Goal: Task Accomplishment & Management: Complete application form

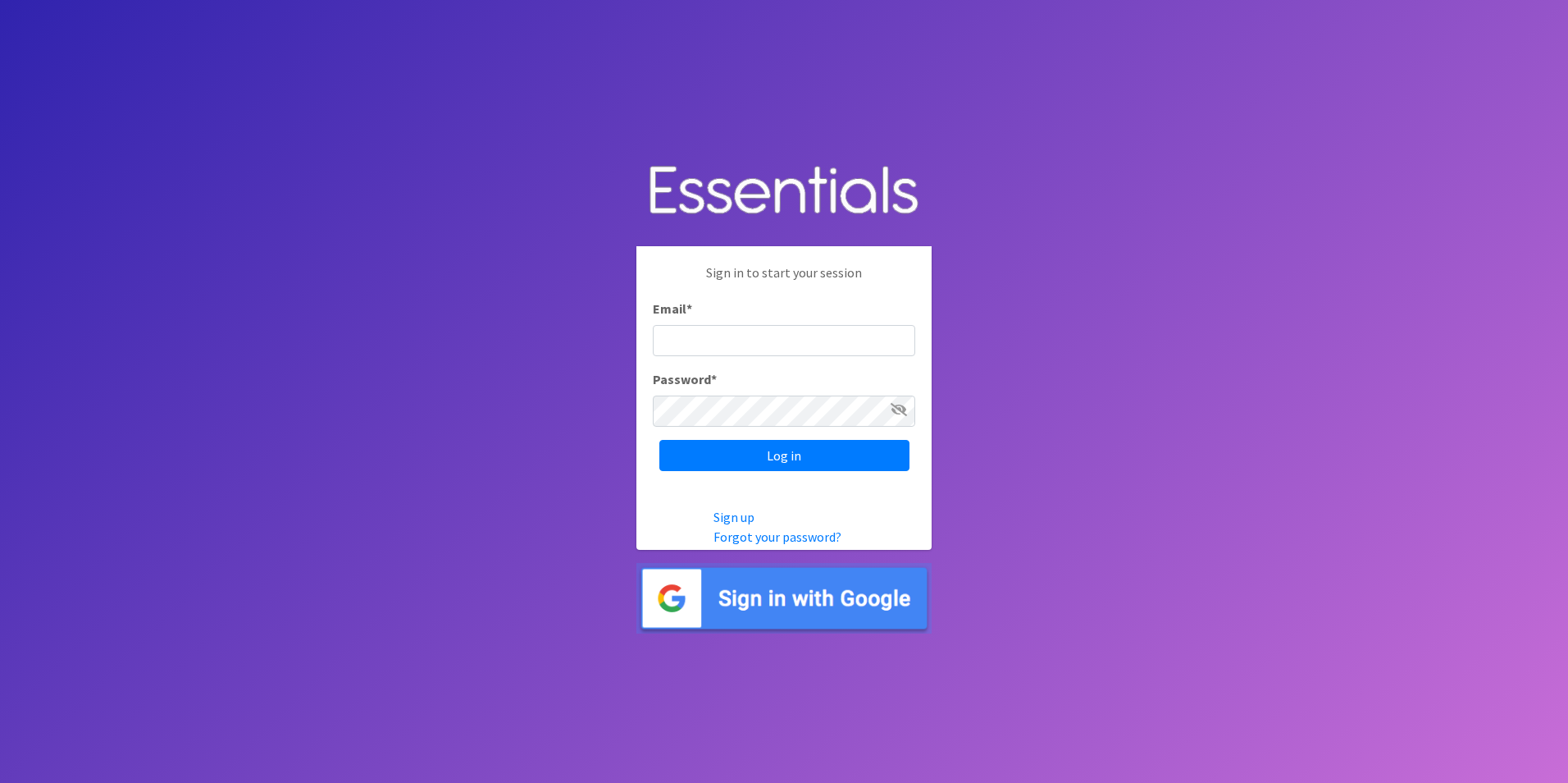
click at [750, 343] on input "Email *" at bounding box center [784, 340] width 263 height 31
type input "[EMAIL_ADDRESS][DOMAIN_NAME]"
click at [844, 452] on input "Log in" at bounding box center [784, 455] width 250 height 31
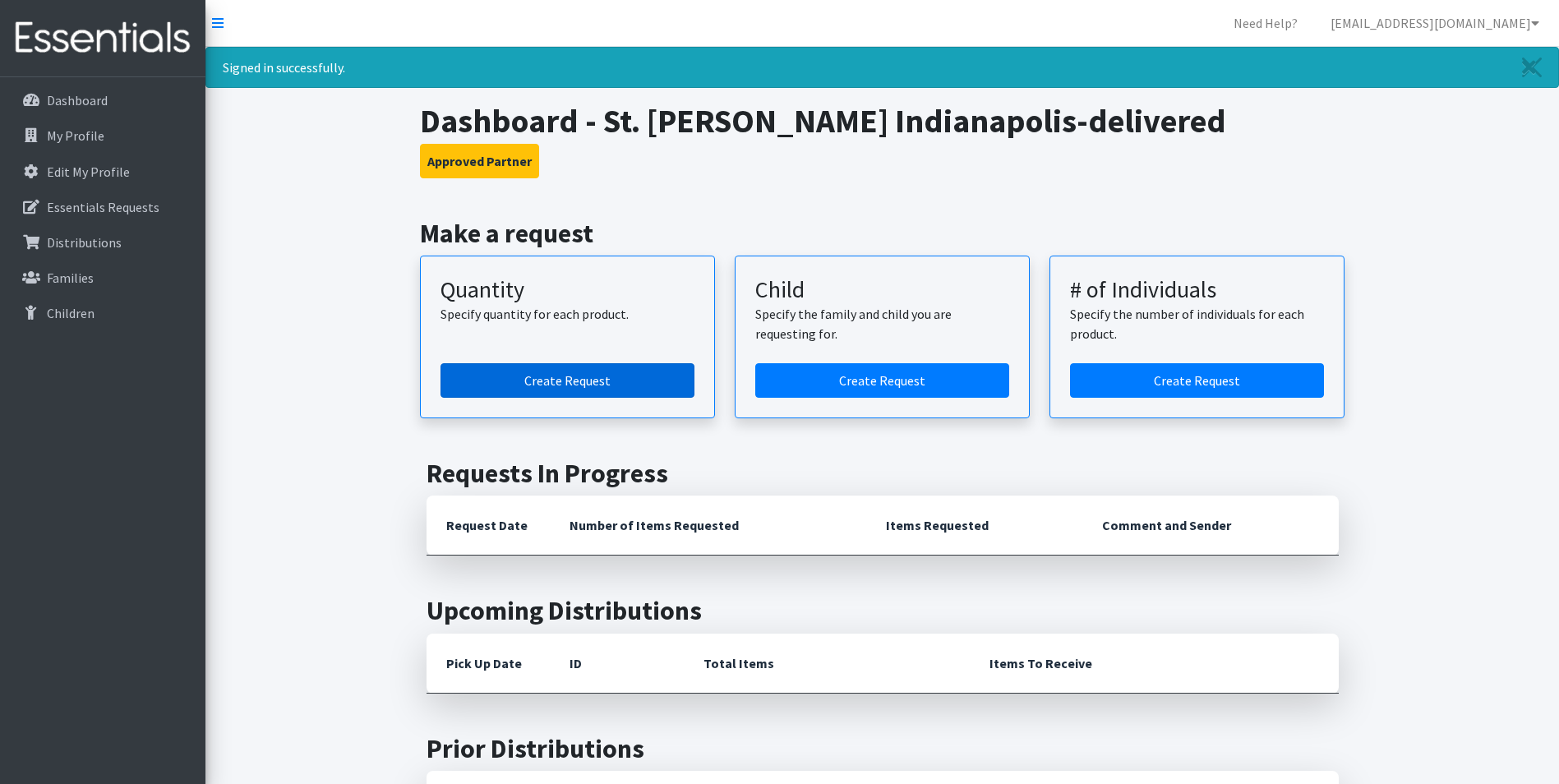
click at [601, 380] on link "Create Request" at bounding box center [567, 380] width 254 height 35
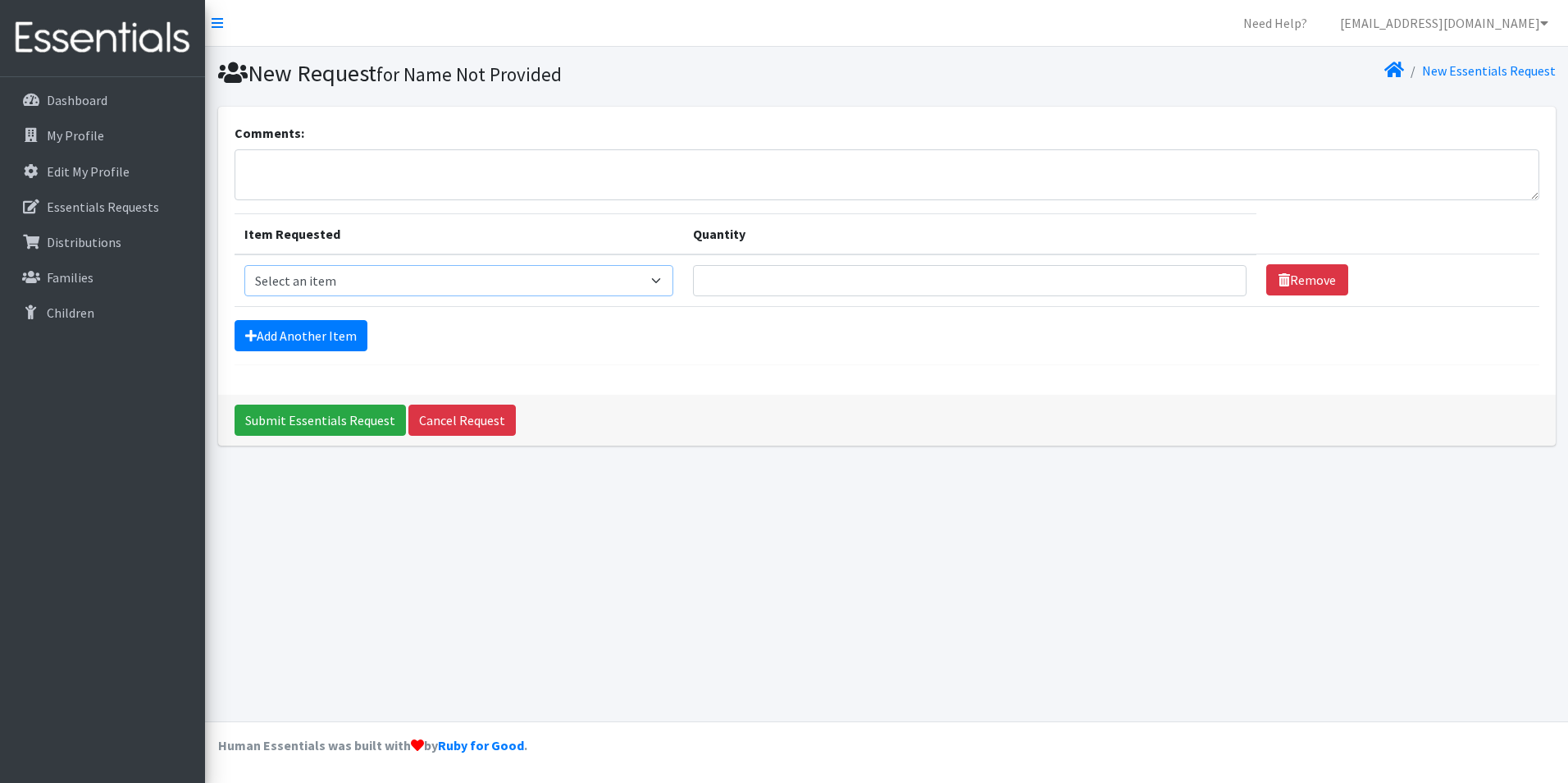
click at [374, 276] on select "Select an item Kids (Newborn) Kids (Size 1) Kids (Size 2) Kids (Size 3) Kids (S…" at bounding box center [459, 280] width 430 height 31
select select "3407"
click at [244, 265] on select "Select an item Kids (Newborn) Kids (Size 1) Kids (Size 2) Kids (Size 3) Kids (S…" at bounding box center [459, 280] width 430 height 31
click at [834, 285] on input "Quantity" at bounding box center [969, 280] width 553 height 31
click at [1211, 273] on input "1" at bounding box center [969, 280] width 553 height 31
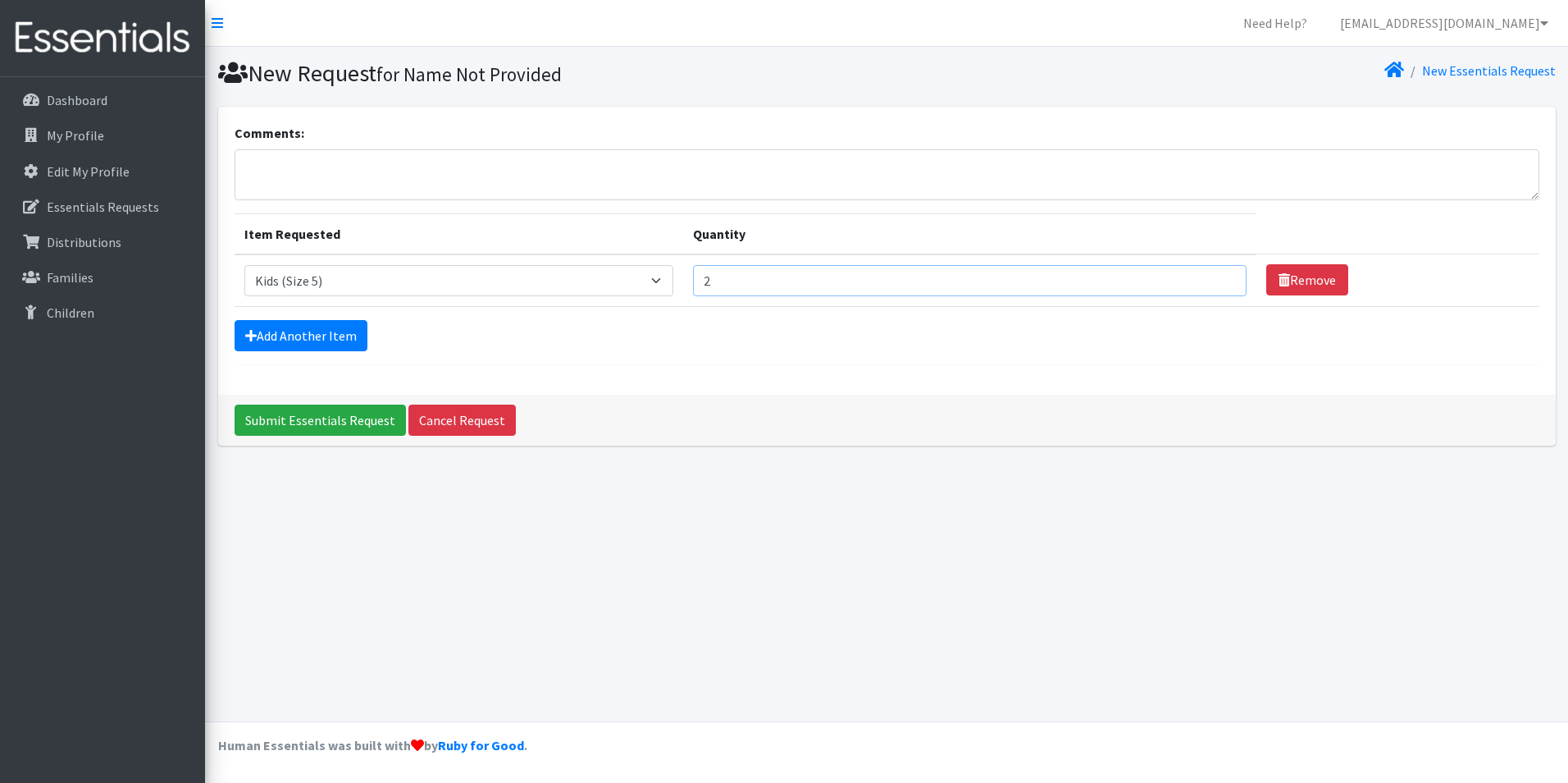
click at [1212, 274] on input "2" at bounding box center [969, 280] width 553 height 31
click at [1212, 274] on input "3" at bounding box center [969, 280] width 553 height 31
click at [1212, 284] on input "2" at bounding box center [969, 280] width 553 height 31
type input "1"
click at [1212, 284] on input "1" at bounding box center [969, 280] width 553 height 31
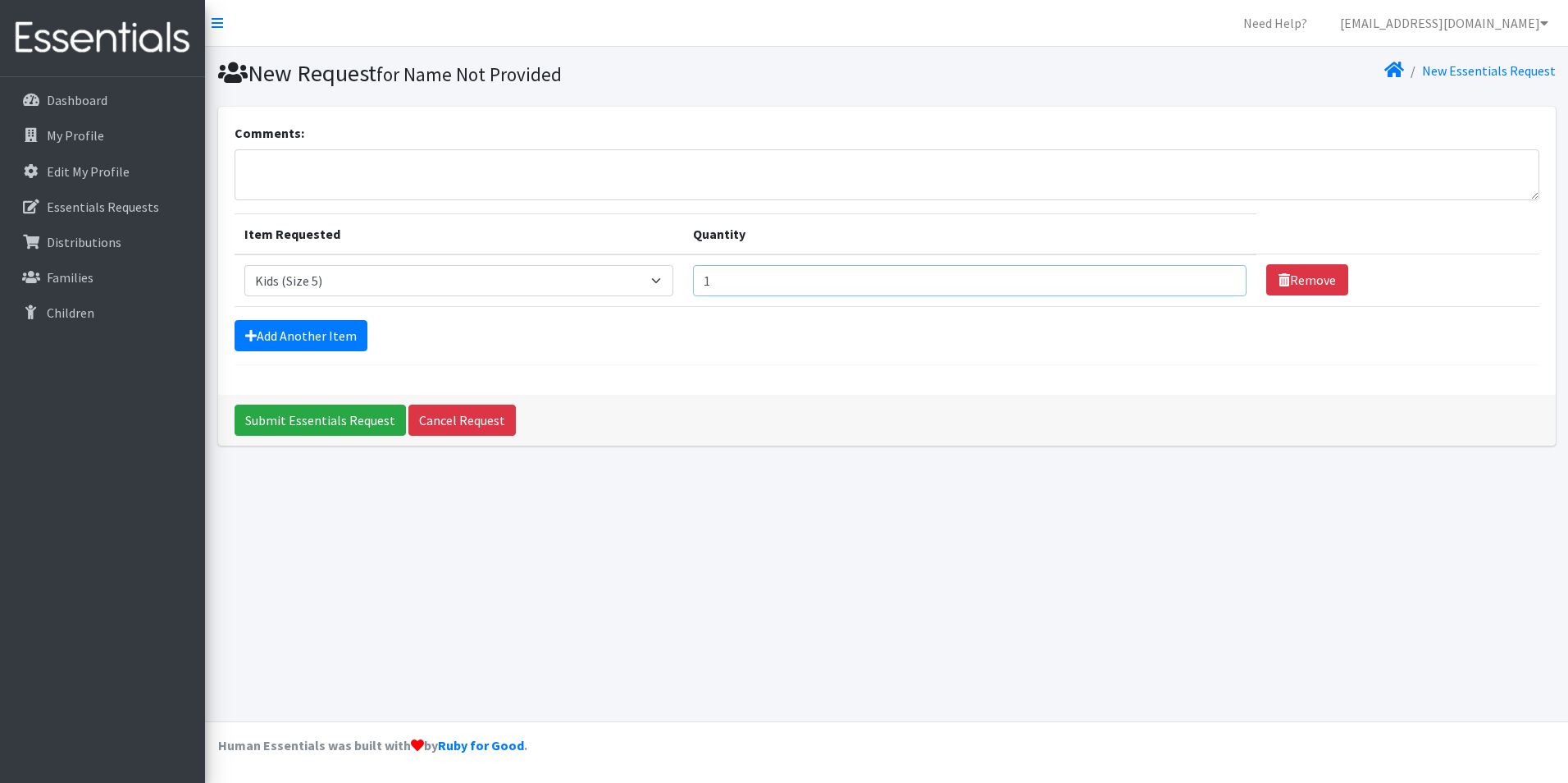
click at [1212, 284] on input "1" at bounding box center [969, 280] width 553 height 31
click at [1140, 290] on input "1" at bounding box center [969, 280] width 553 height 31
type input "83"
click at [356, 336] on link "Add Another Item" at bounding box center [301, 335] width 133 height 31
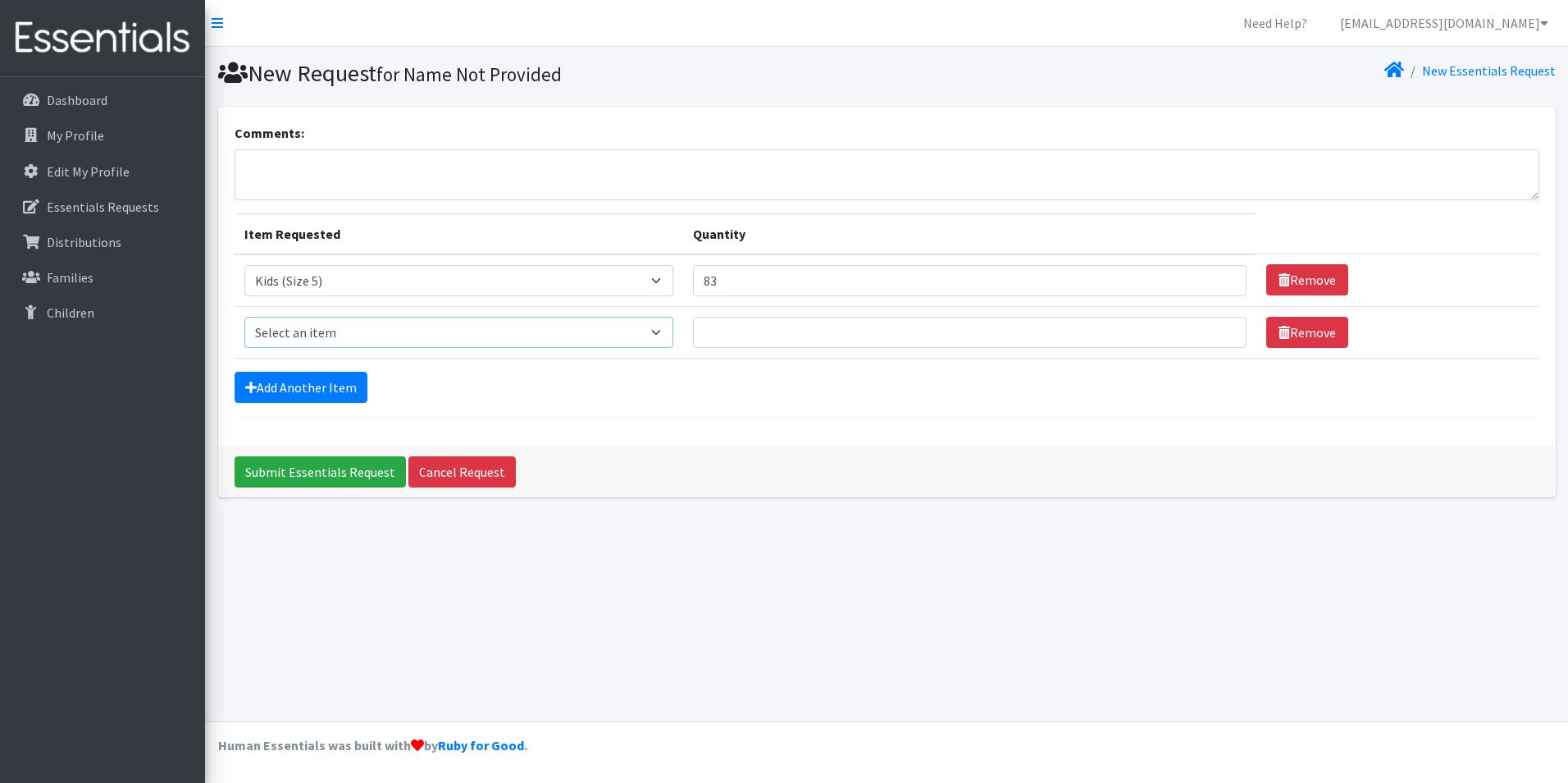
click at [373, 325] on select "Select an item Kids (Newborn) Kids (Size 1) Kids (Size 2) Kids (Size 3) Kids (S…" at bounding box center [459, 332] width 430 height 31
select select "3419"
click at [244, 317] on select "Select an item Kids (Newborn) Kids (Size 1) Kids (Size 2) Kids (Size 3) Kids (S…" at bounding box center [459, 332] width 430 height 31
click at [743, 333] on input "Quantity" at bounding box center [969, 332] width 553 height 31
type input "180"
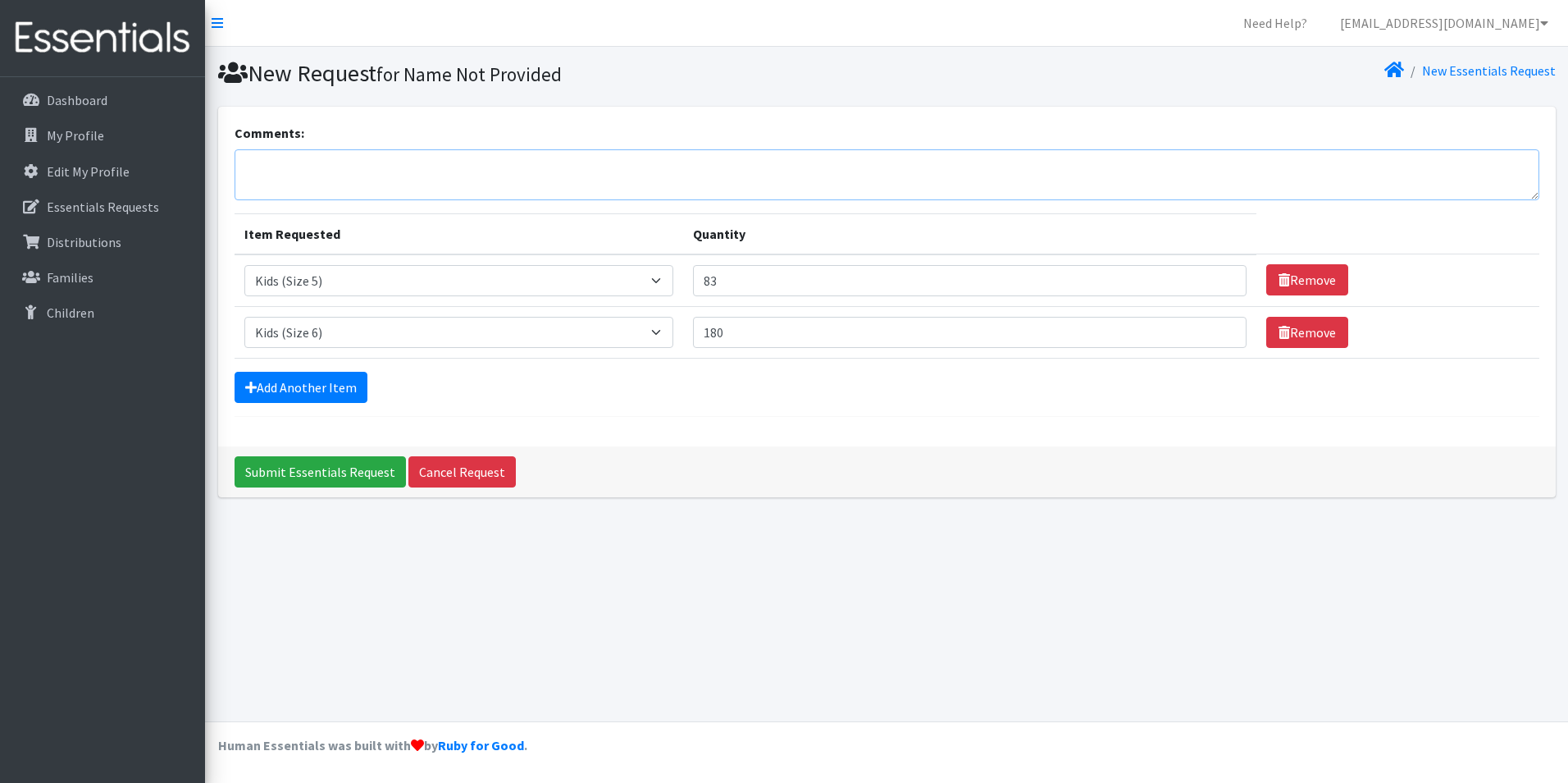
click at [422, 174] on textarea "Comments:" at bounding box center [886, 174] width 1304 height 50
click at [395, 188] on textarea "Size 5 - 83 packages of 25 diapers Size 6 -" at bounding box center [886, 174] width 1304 height 50
click at [531, 189] on textarea "Size 5 - 83 packages of 25 diapers Size 6 - 180 packages of 25 diapers" at bounding box center [886, 174] width 1304 height 50
click at [454, 186] on textarea "Size 5 - 83 packages of 25 diapers Size 6 - 180 packages of 25 diapers" at bounding box center [886, 174] width 1304 height 50
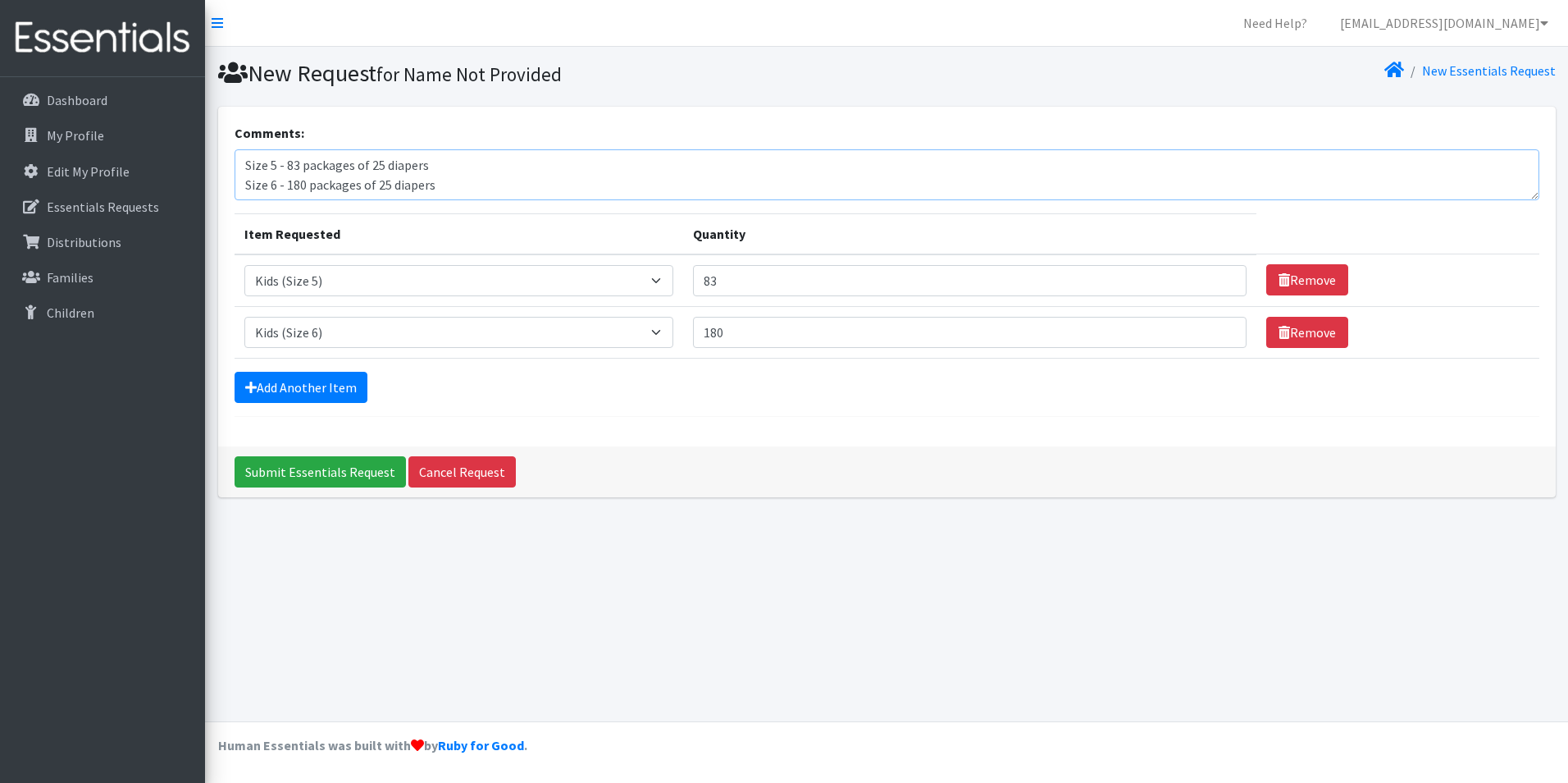
click at [592, 188] on textarea "Size 5 - 83 packages of 25 diapers Size 6 - 180 packages of 25 diapers" at bounding box center [886, 174] width 1304 height 50
click at [315, 189] on textarea "Size 5 - 83 packages of 25 diapers Size 6 - 180 packages of 25 diapers" at bounding box center [886, 174] width 1304 height 50
click at [470, 166] on textarea "Size 5 - 83 packages of 25 diapers Size 6 - 180 packages of 25 diapers For SVDP" at bounding box center [886, 174] width 1304 height 50
click at [470, 190] on textarea "Size 5 - 83 packages of 25 diapers ($.25/diaper) Size 6 - 180 packages of 25 di…" at bounding box center [886, 174] width 1304 height 50
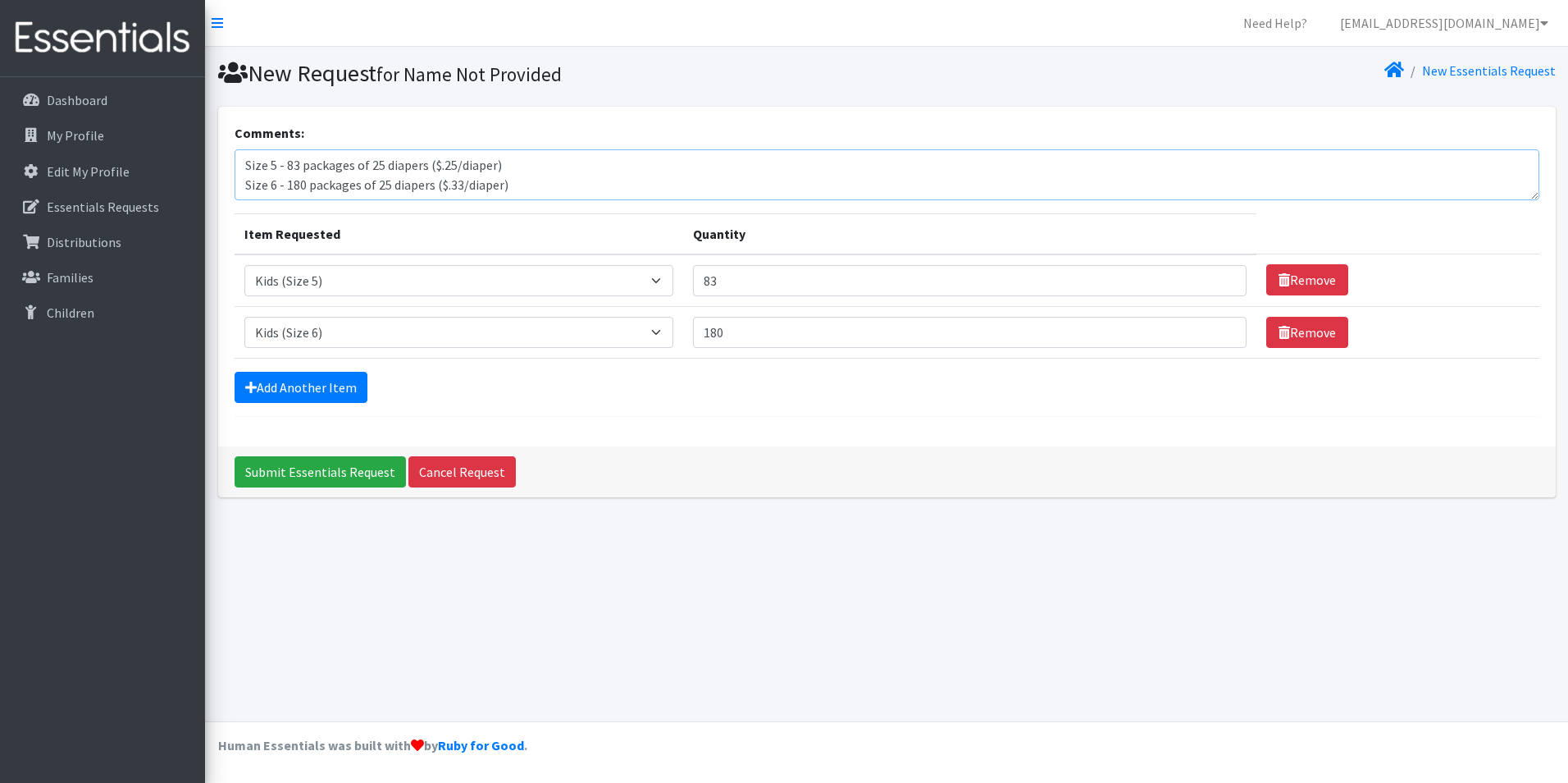
click at [455, 165] on textarea "Size 5 - 83 packages of 25 diapers ($.25/diaper) Size 6 - 180 packages of 25 di…" at bounding box center [886, 174] width 1304 height 50
click at [436, 167] on textarea "Size 5 - 83 packages of 25 diapers ($.25/diaper) Size 6 - 180 packages of 25 di…" at bounding box center [886, 174] width 1304 height 50
click at [536, 162] on textarea "Size 5 - 83 packages of 25 diapers ($0.25/diaper) Size 6 - 180 packages of 25 d…" at bounding box center [886, 174] width 1304 height 50
click at [301, 472] on input "Submit Essentials Request" at bounding box center [320, 472] width 172 height 31
click at [333, 463] on input "Submit Essentials Request" at bounding box center [320, 472] width 172 height 31
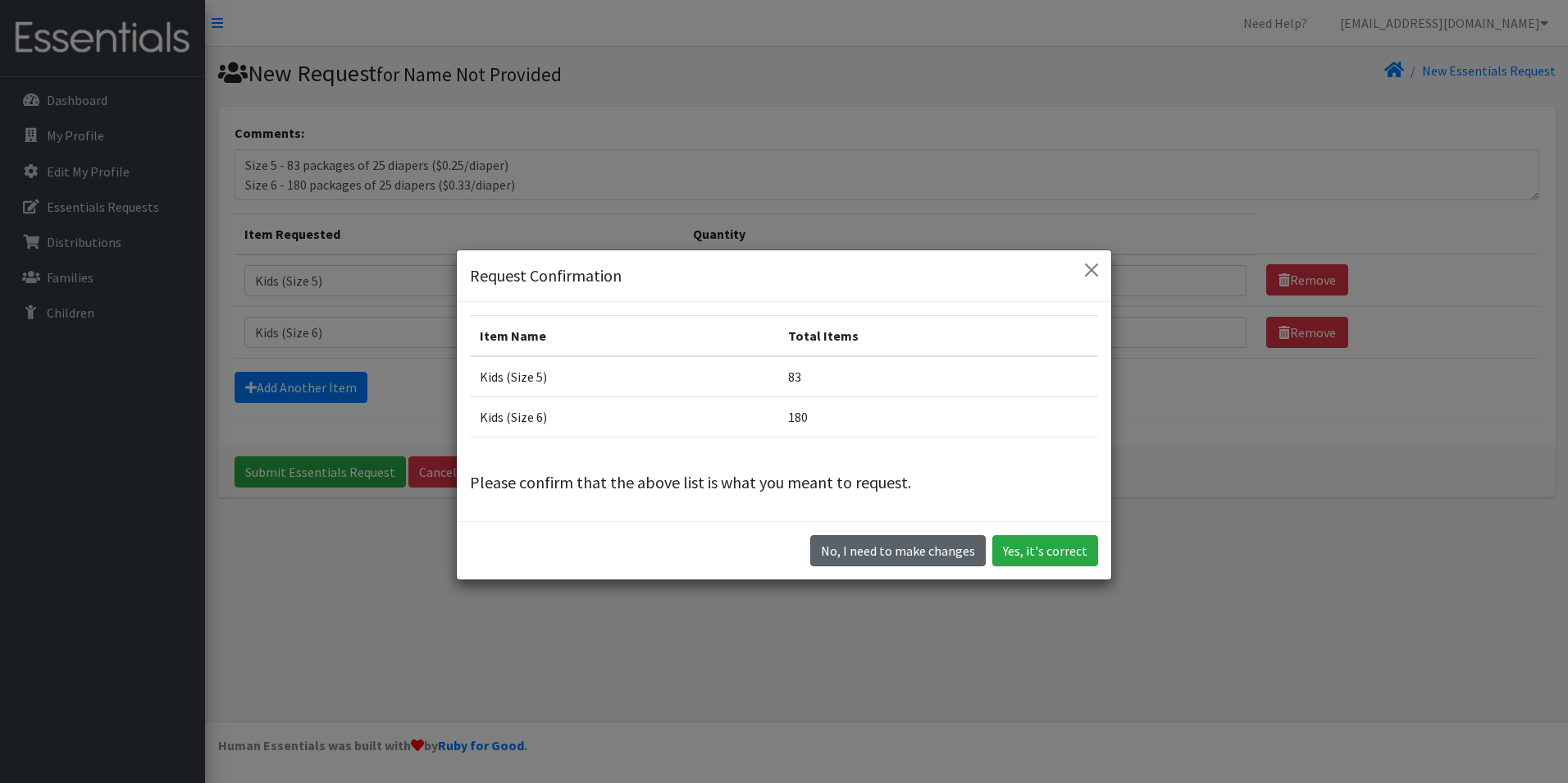
click at [959, 541] on button "No, I need to make changes" at bounding box center [898, 550] width 175 height 31
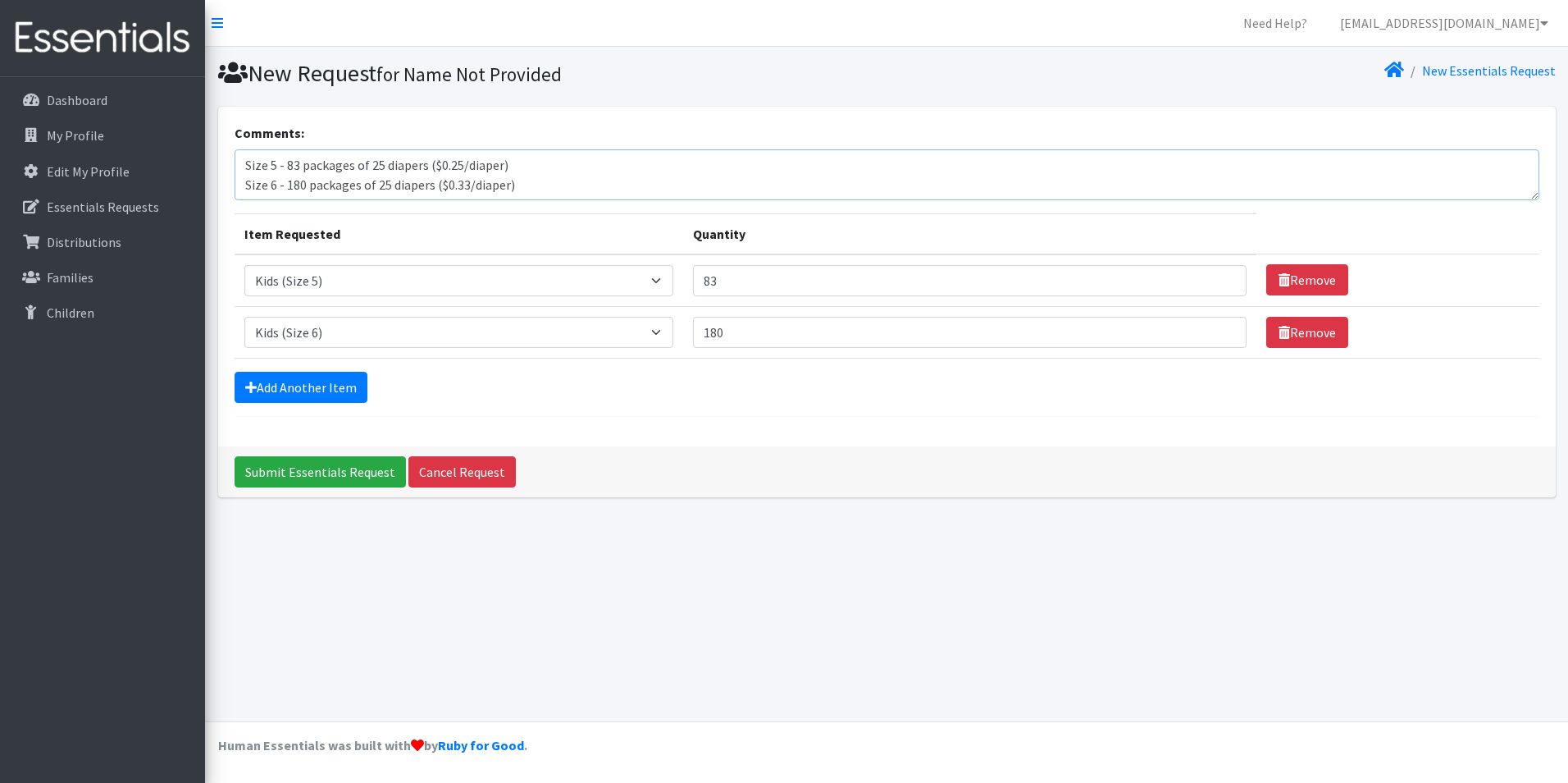
click at [535, 159] on textarea "Size 5 - 83 packages of 25 diapers ($0.25/diaper) Size 6 - 180 packages of 25 d…" at bounding box center [886, 174] width 1304 height 50
click at [590, 185] on textarea "Size 5 - 83 packages of 25 diapers ($0.25/diaper) Total diapers-2,075 Size 6 - …" at bounding box center [886, 174] width 1304 height 50
click at [705, 190] on textarea "Size 5 - 83 packages of 25 diapers ($0.25/diaper) Total diapers-2,075 Size 6 - …" at bounding box center [886, 174] width 1304 height 50
click at [597, 188] on textarea "Size 5 - 83 packages of 25 diapers ($0.25/diaper) Total diapers-2,075 Size 6 - …" at bounding box center [886, 174] width 1304 height 50
type textarea "Size 5 - 83 packages of 25 diapers ($0.25/diaper) Total diapers-2,075 Size 6 - …"
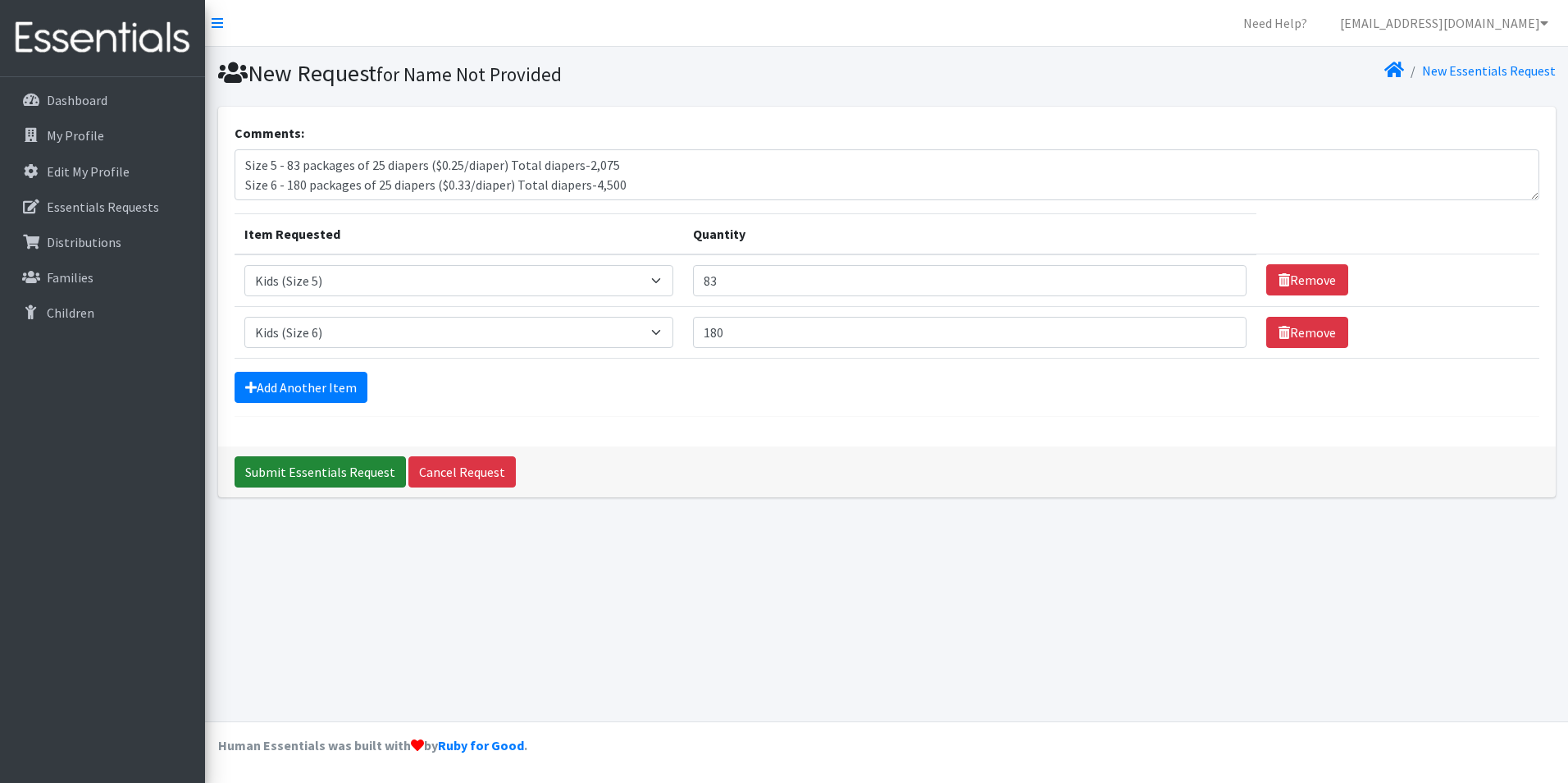
click at [348, 466] on input "Submit Essentials Request" at bounding box center [320, 472] width 172 height 31
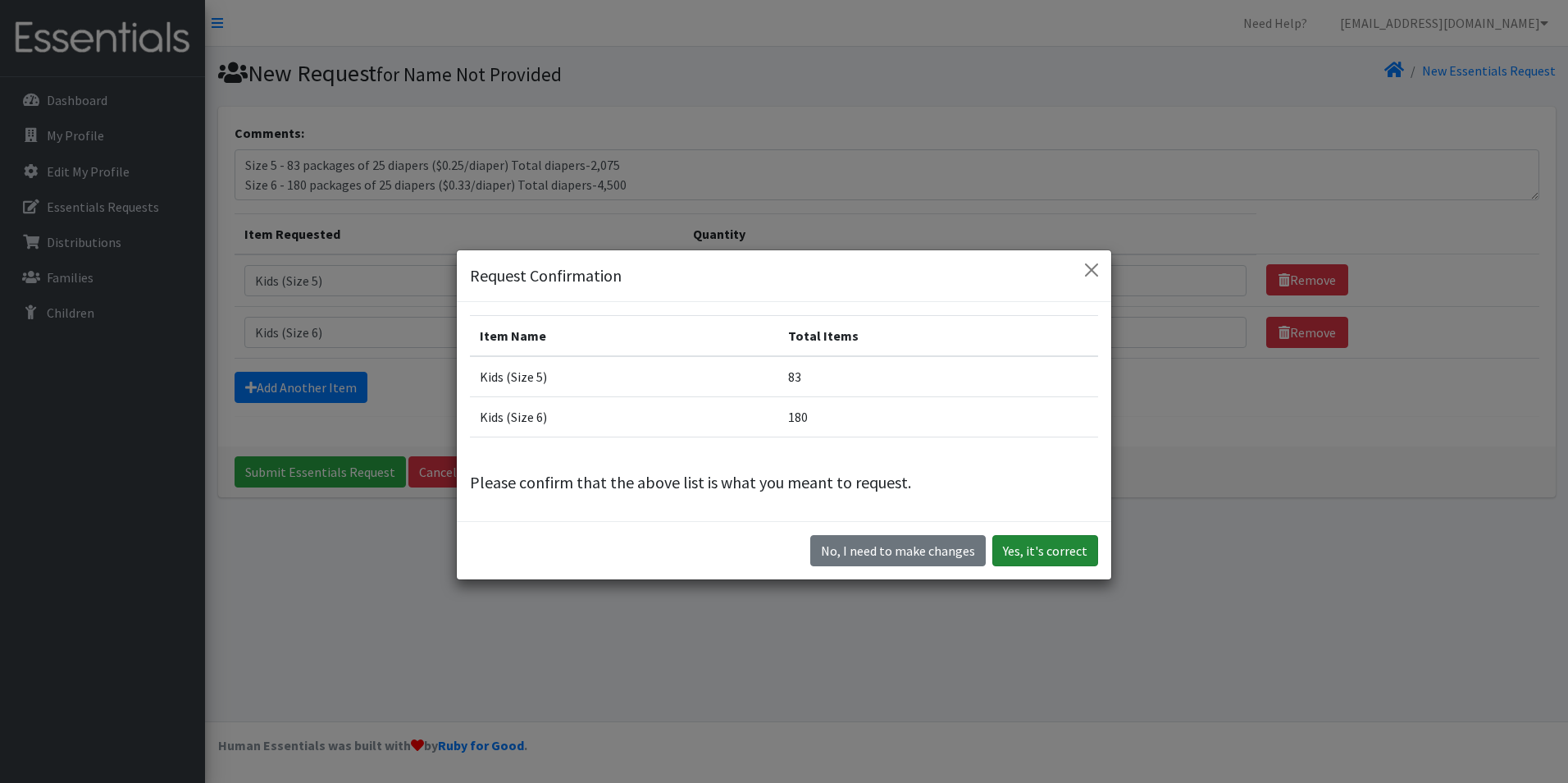
click at [1044, 553] on button "Yes, it's correct" at bounding box center [1045, 550] width 106 height 31
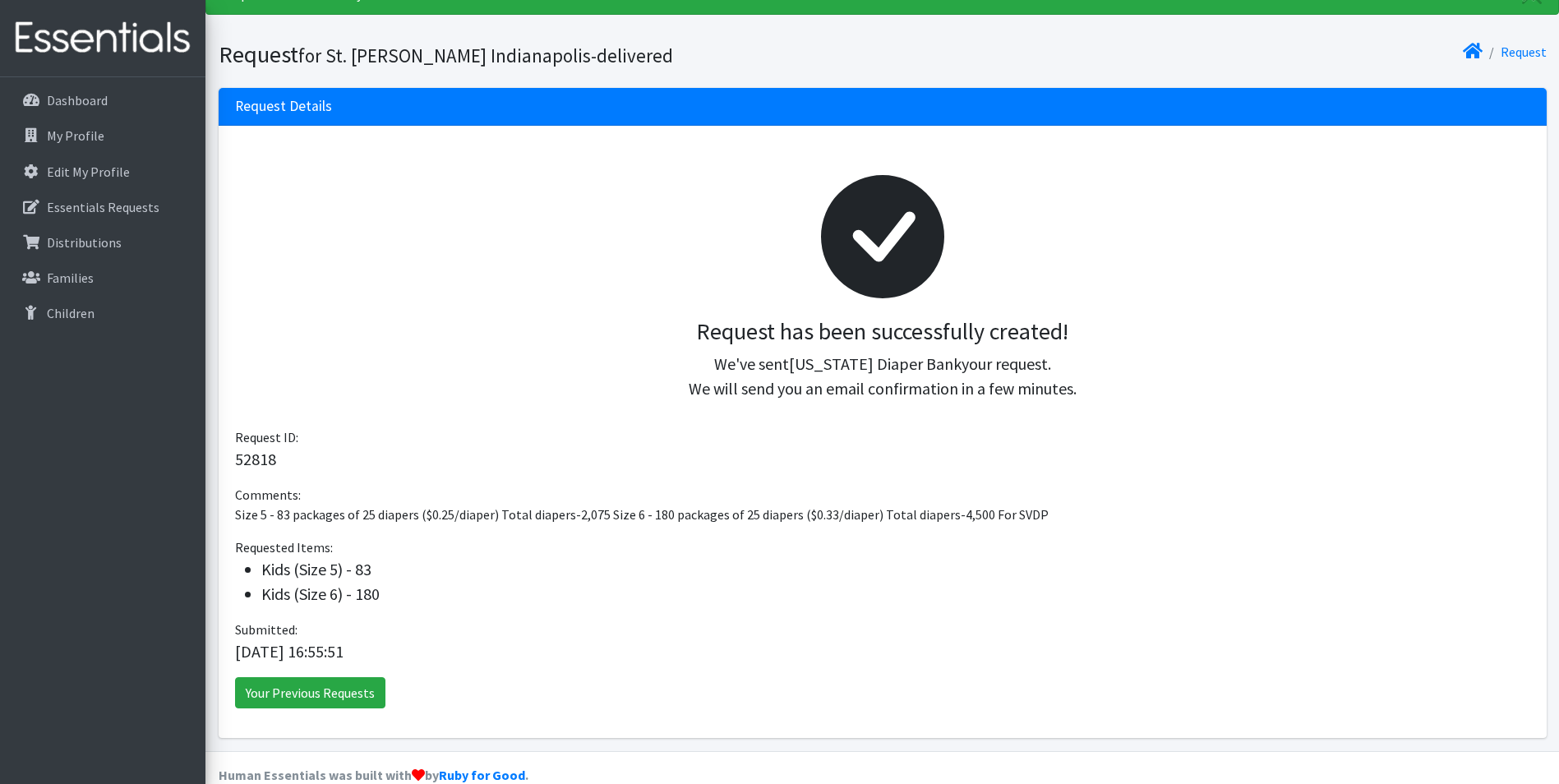
scroll to position [102, 0]
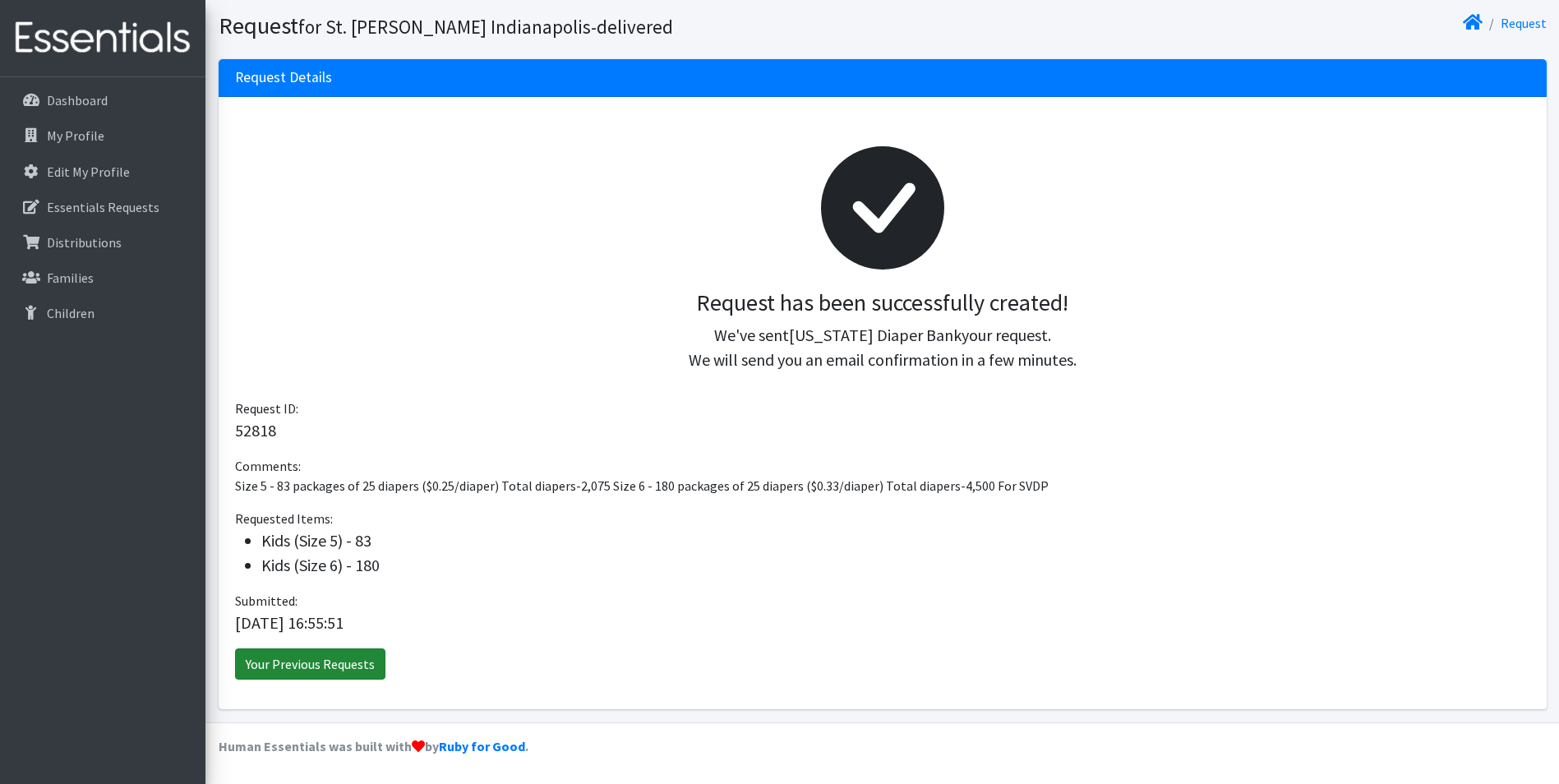
click at [306, 673] on link "Your Previous Requests" at bounding box center [310, 664] width 151 height 31
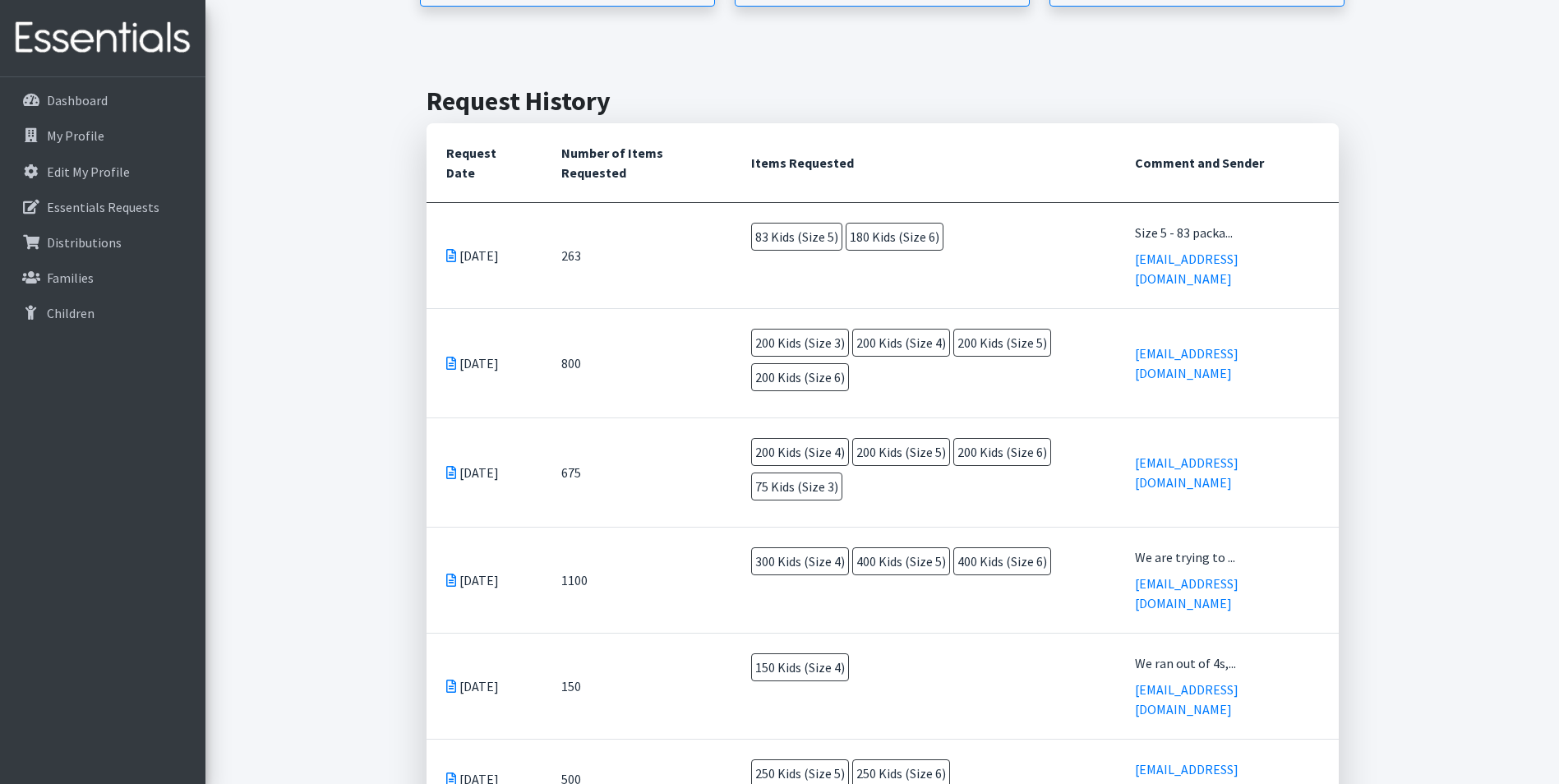
scroll to position [329, 0]
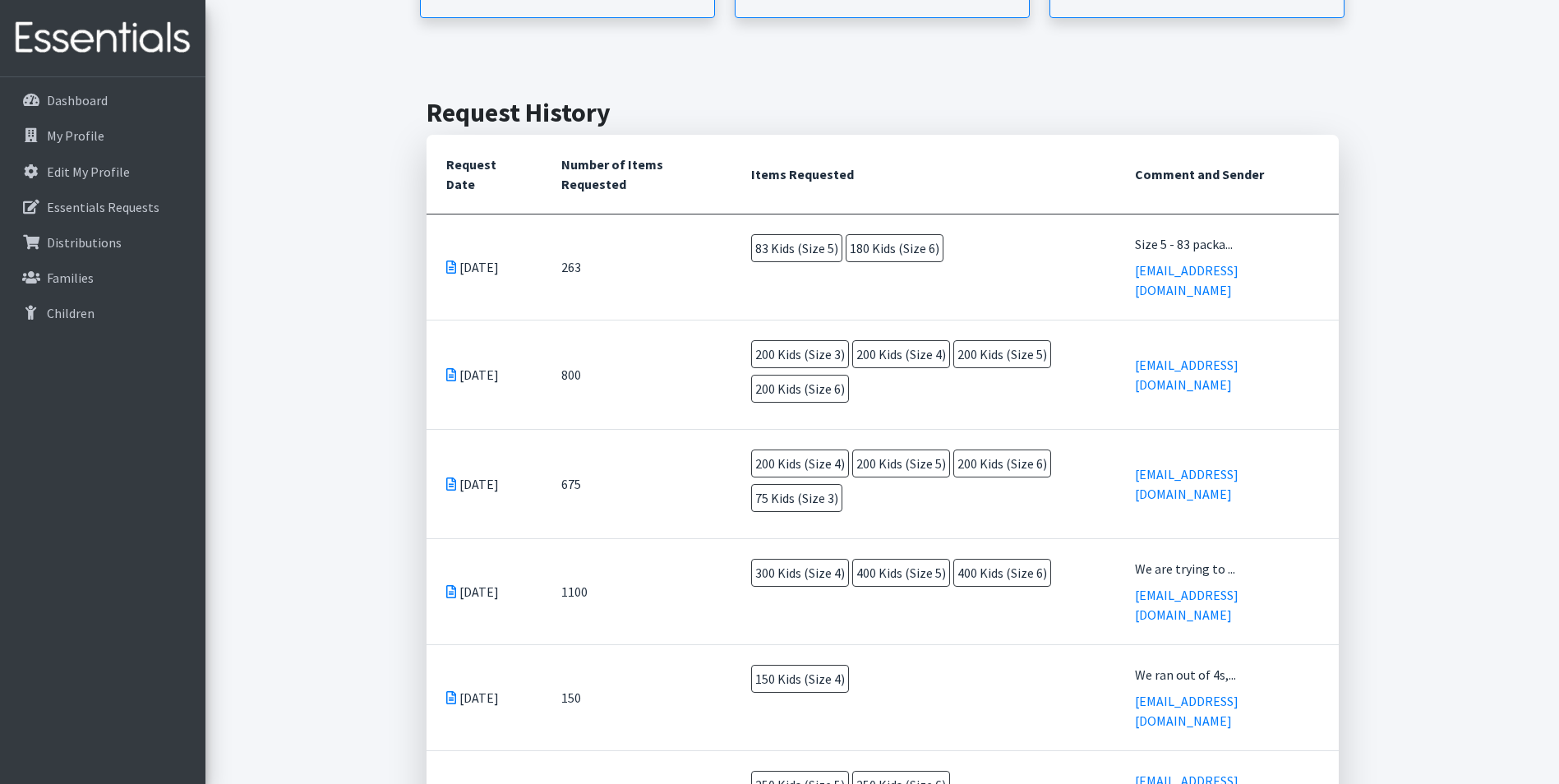
click at [1052, 102] on h2 "Request History" at bounding box center [882, 112] width 912 height 31
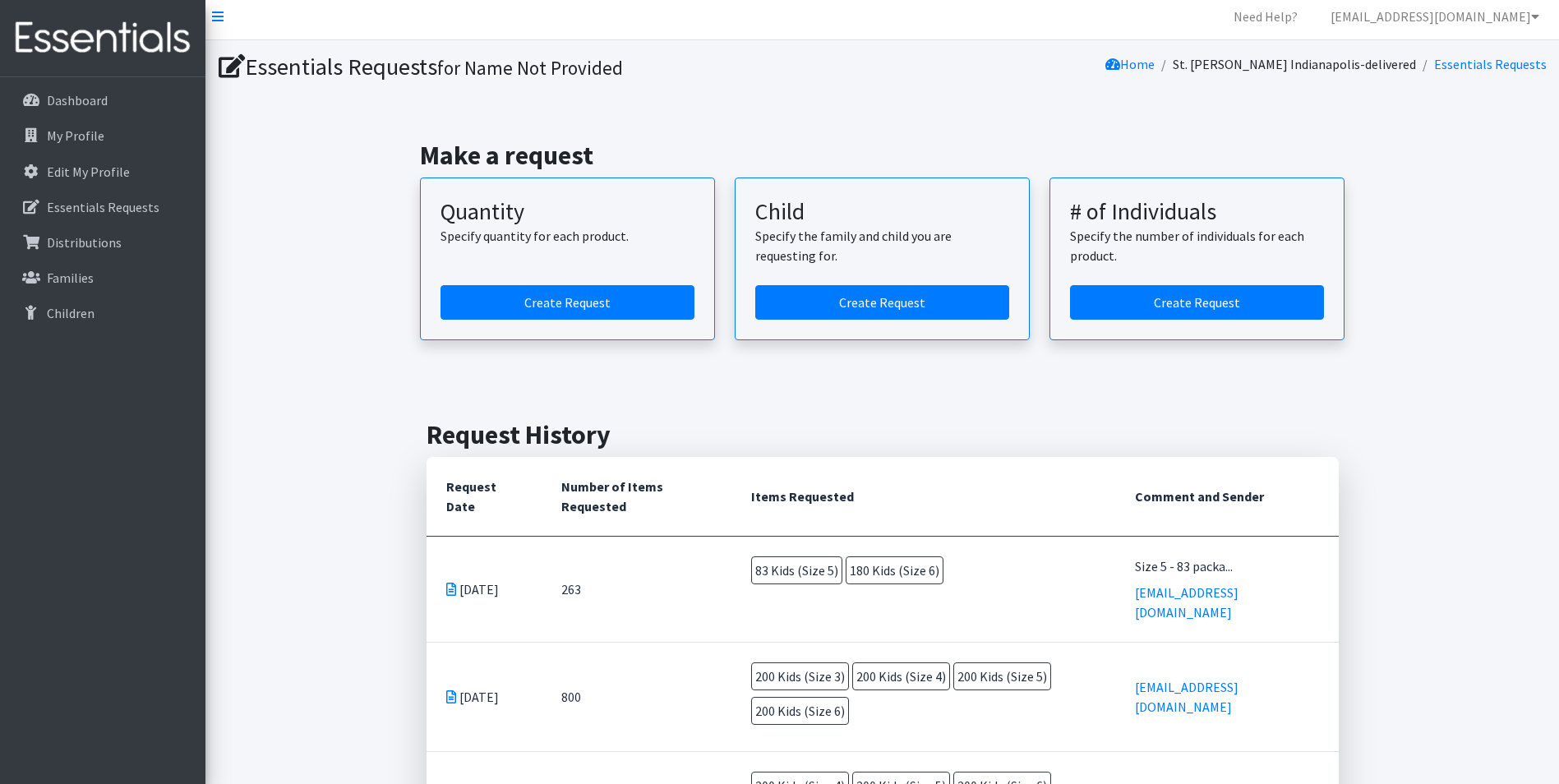
scroll to position [0, 0]
